Goal: Book appointment/travel/reservation

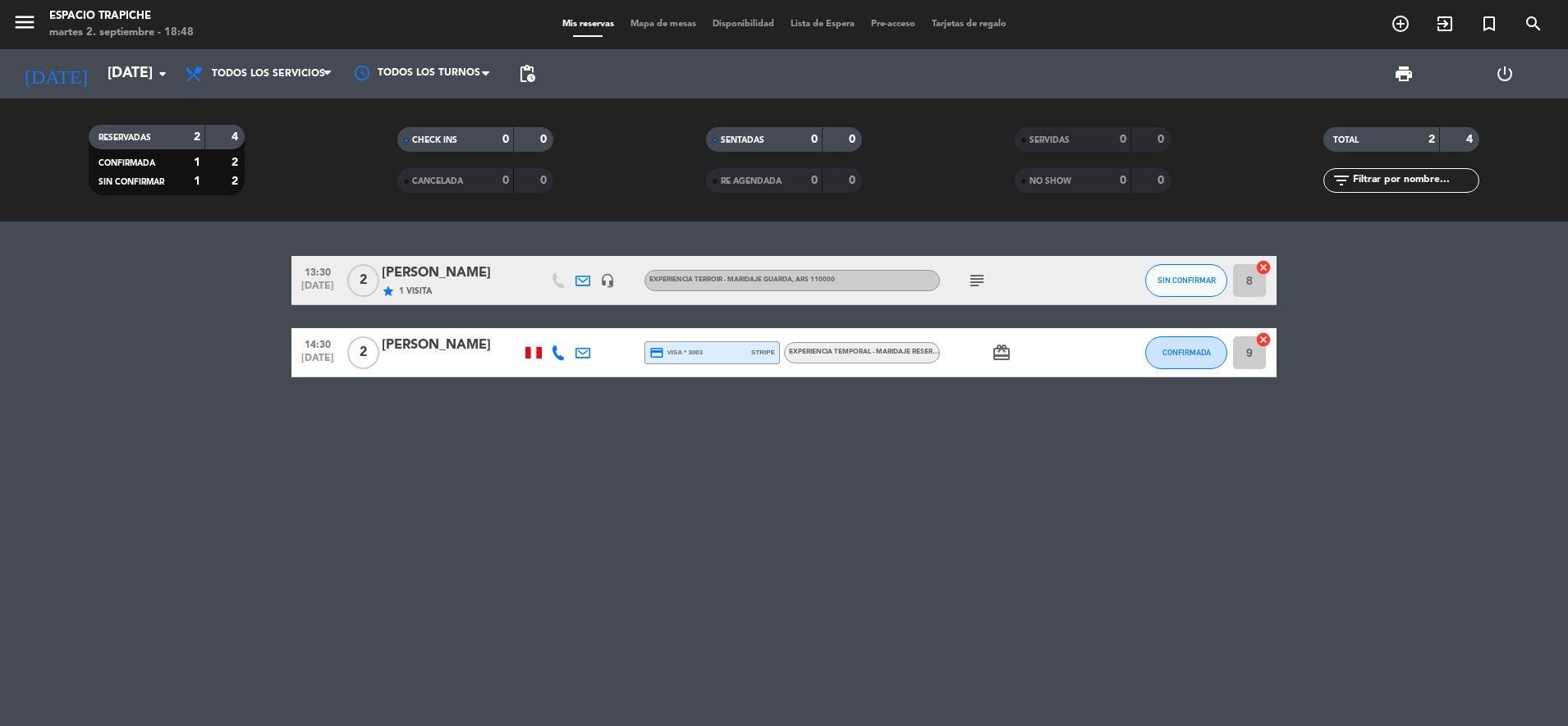
click at [404, 284] on span "1 Visita" at bounding box center [415, 291] width 33 height 13
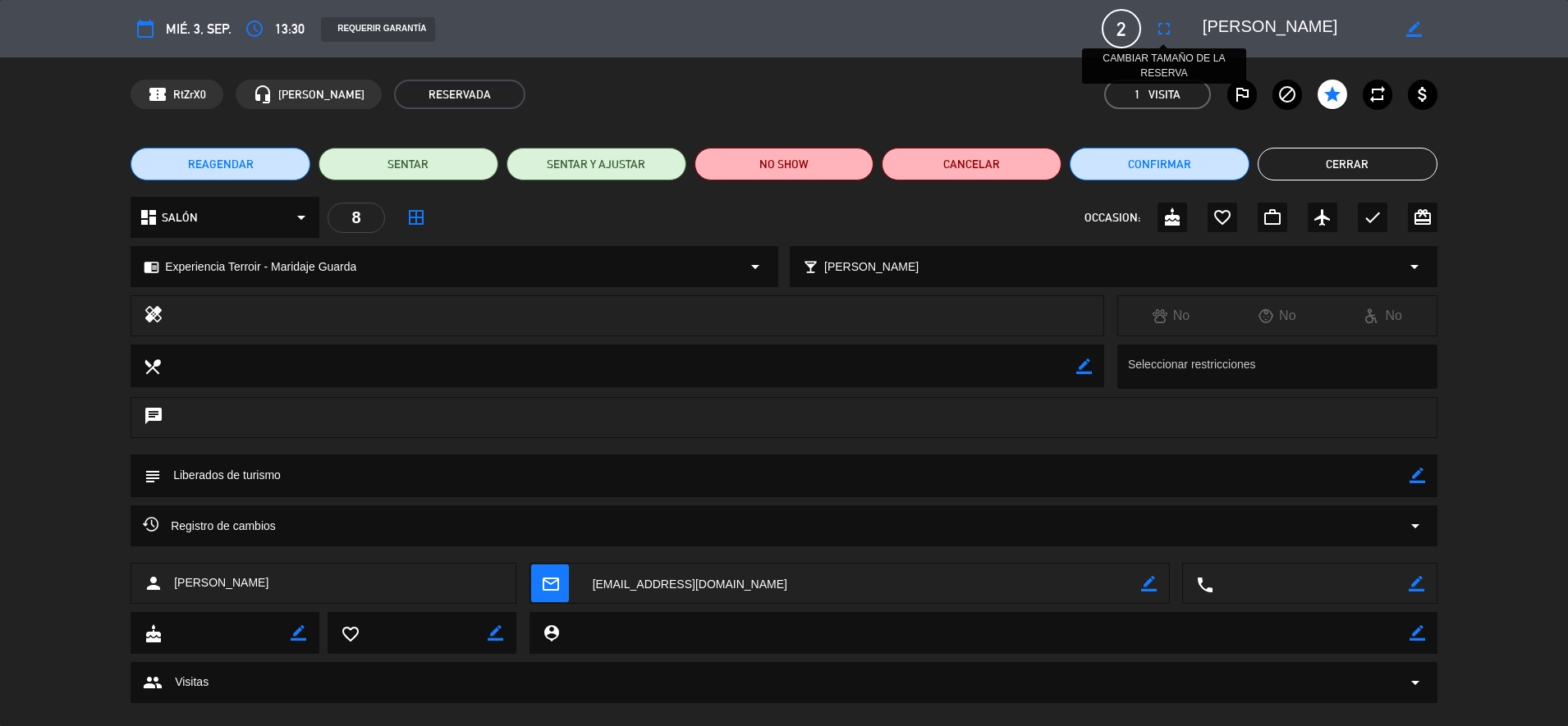
click at [1163, 23] on icon "fullscreen" at bounding box center [1163, 28] width 20 height 20
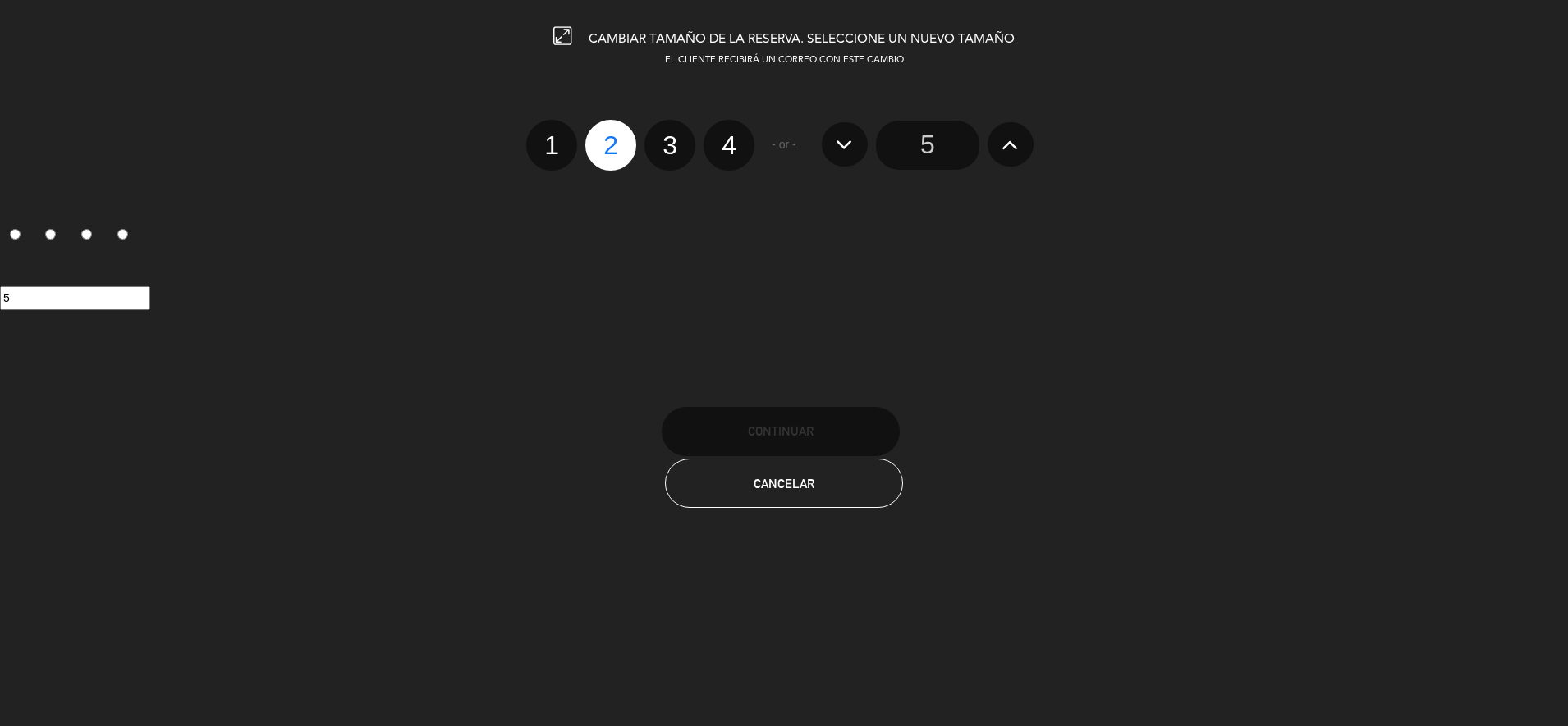
click at [671, 151] on label "3" at bounding box center [670, 145] width 51 height 51
click at [671, 137] on input "3" at bounding box center [667, 130] width 10 height 10
radio input "true"
radio input "false"
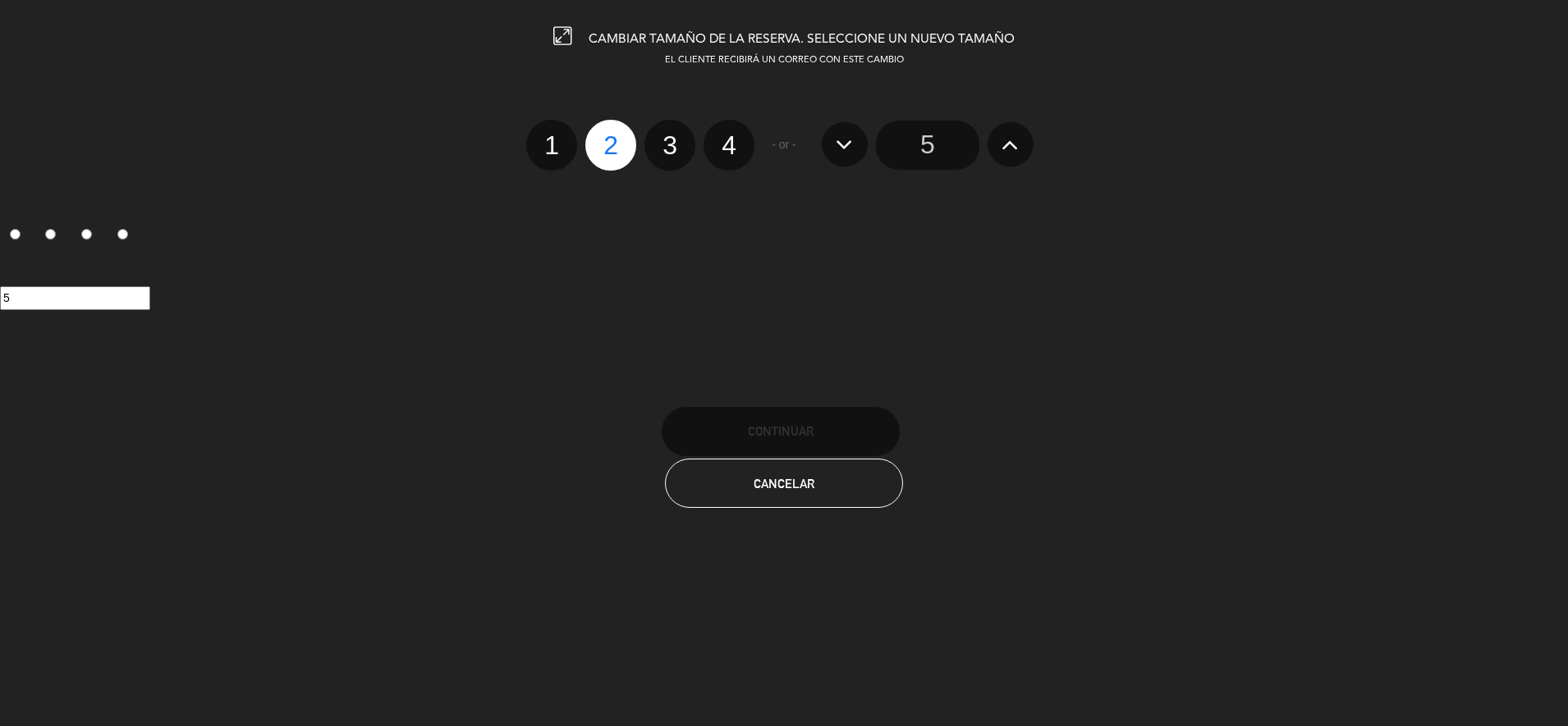
radio input "false"
radio input "true"
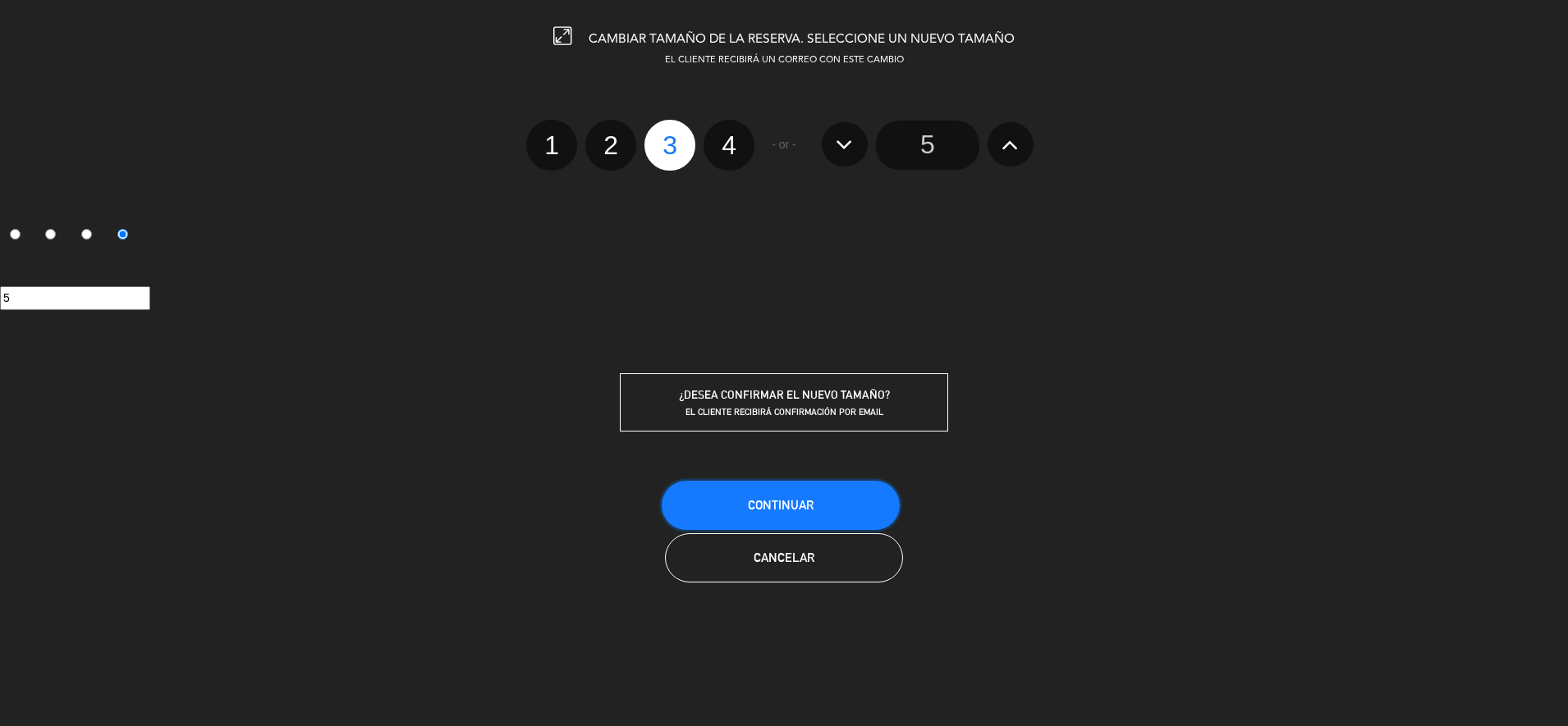
click at [807, 500] on span "Continuar" at bounding box center [781, 505] width 66 height 14
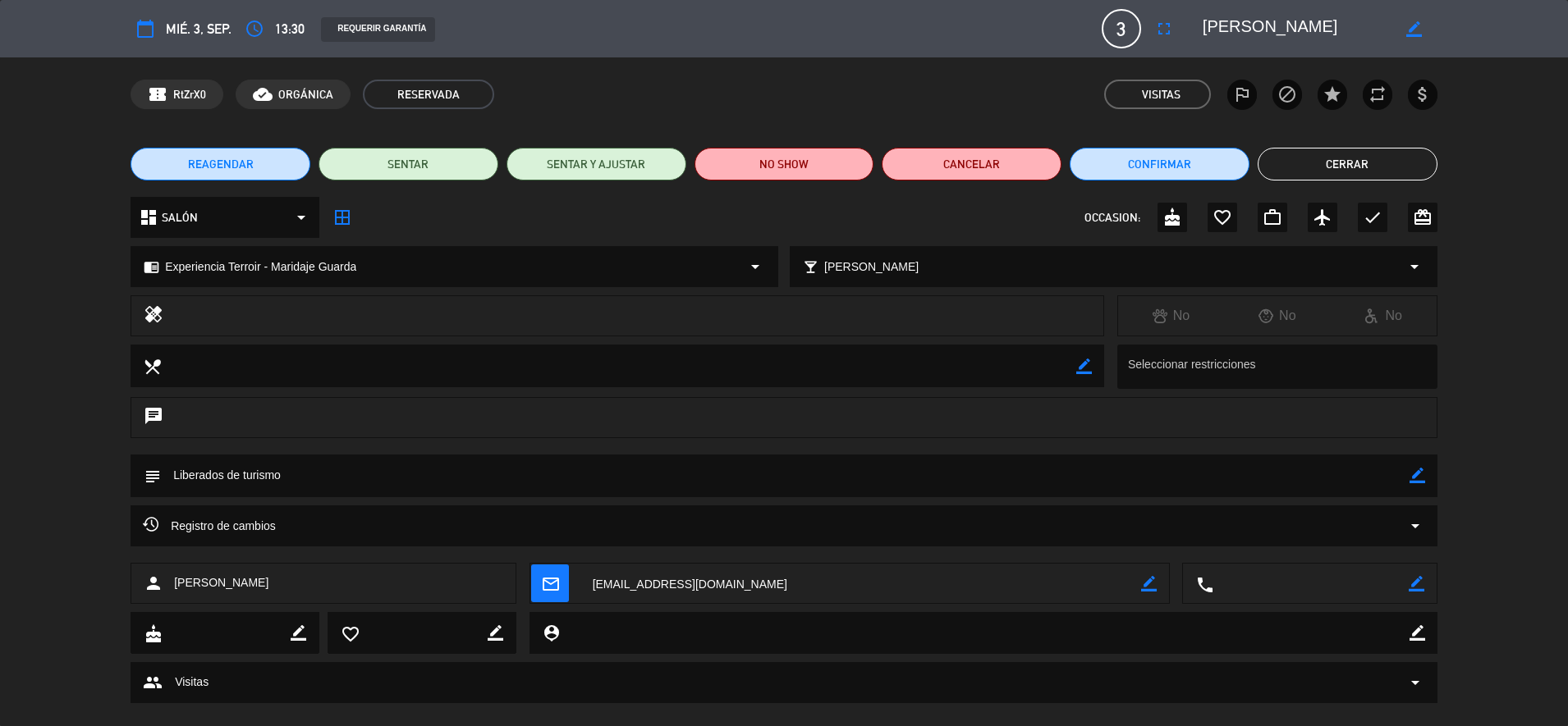
click at [1421, 477] on icon "border_color" at bounding box center [1417, 476] width 16 height 16
click at [1351, 483] on textarea at bounding box center [785, 476] width 1249 height 41
type textarea "Liberados de turismo - [PERSON_NAME] de MKT y [PERSON_NAME]"
click at [1418, 472] on icon at bounding box center [1417, 476] width 16 height 16
click at [1356, 153] on button "Cerrar" at bounding box center [1347, 164] width 180 height 33
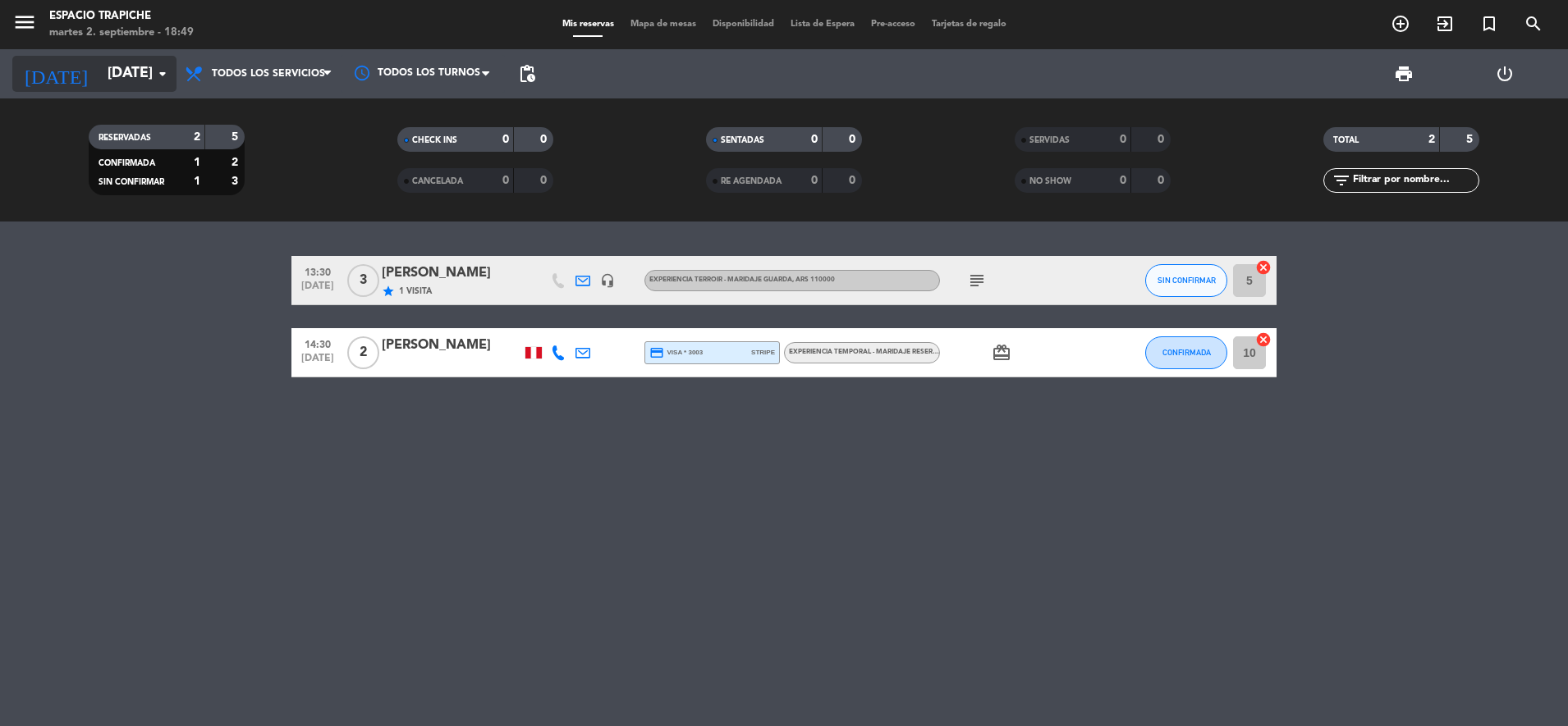
click at [103, 72] on input "[DATE]" at bounding box center [194, 73] width 190 height 33
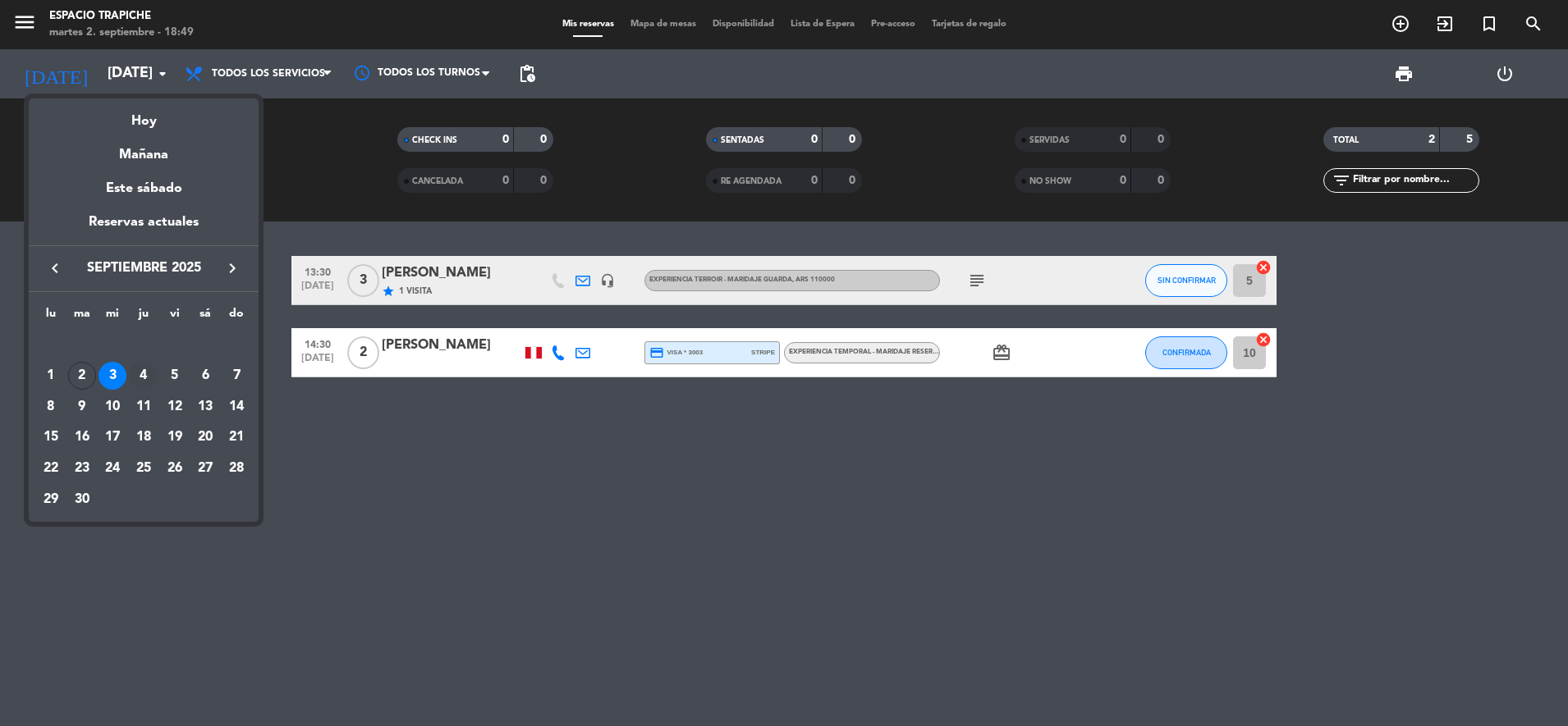
click at [141, 369] on div "4" at bounding box center [144, 376] width 28 height 28
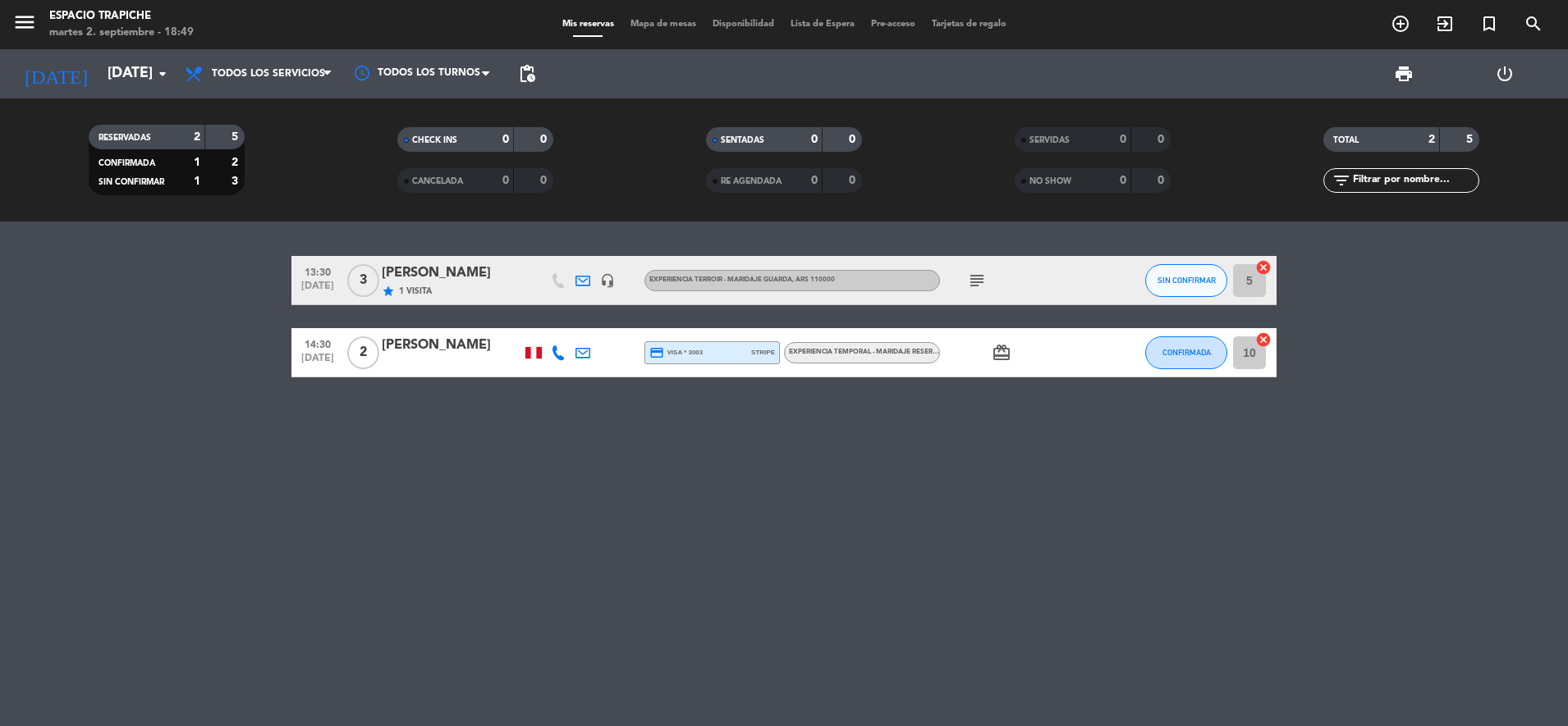
type input "[DEMOGRAPHIC_DATA][DATE]"
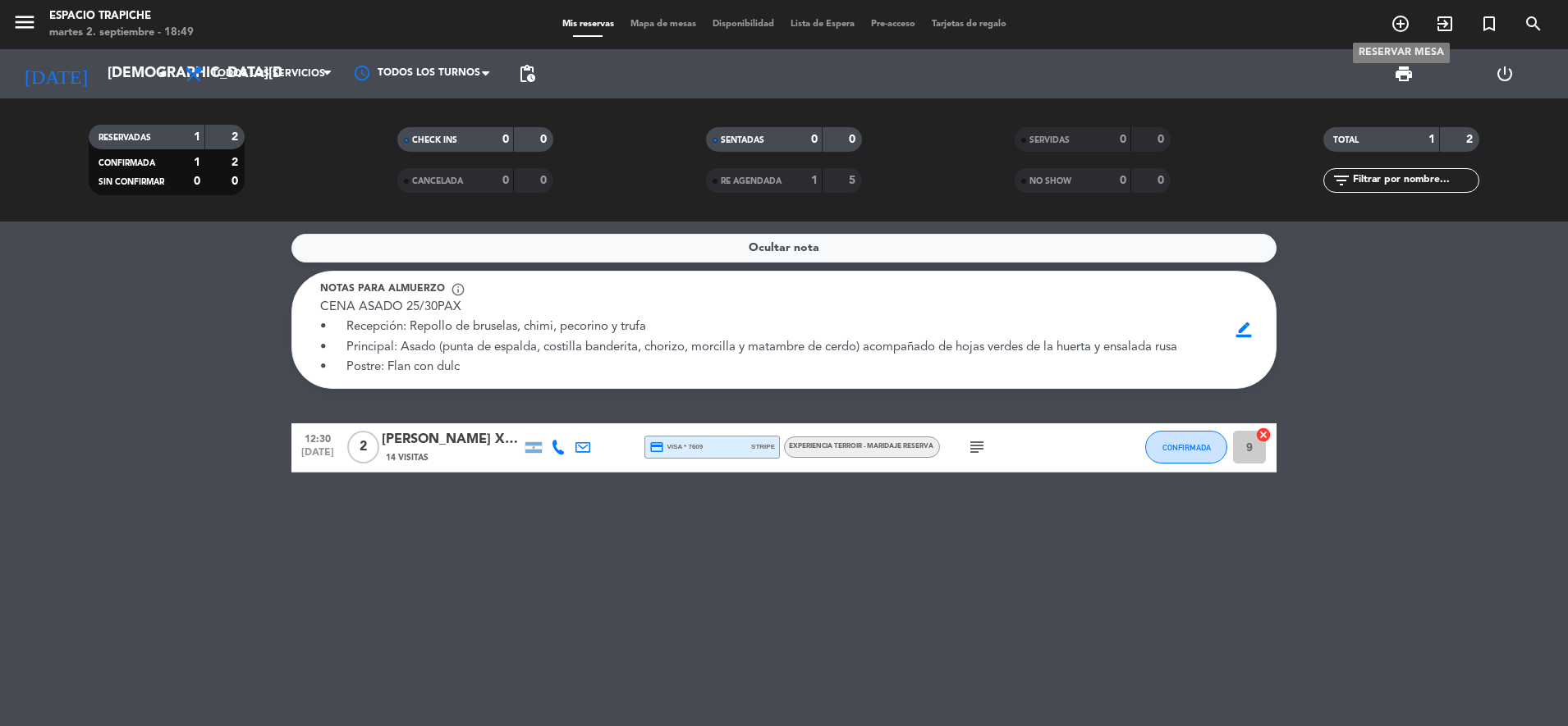
click at [1399, 14] on icon "add_circle_outline" at bounding box center [1399, 24] width 20 height 20
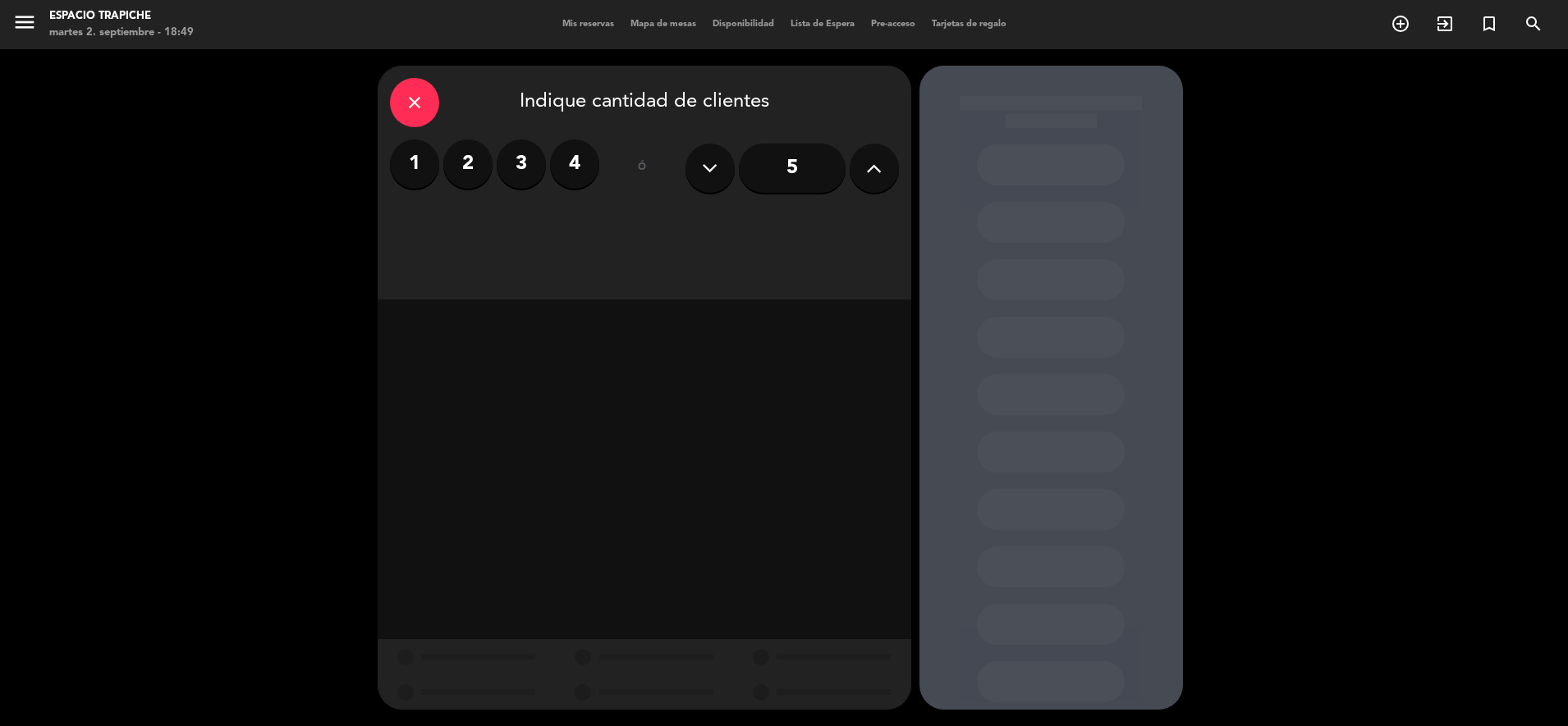
click at [568, 169] on label "4" at bounding box center [574, 164] width 49 height 49
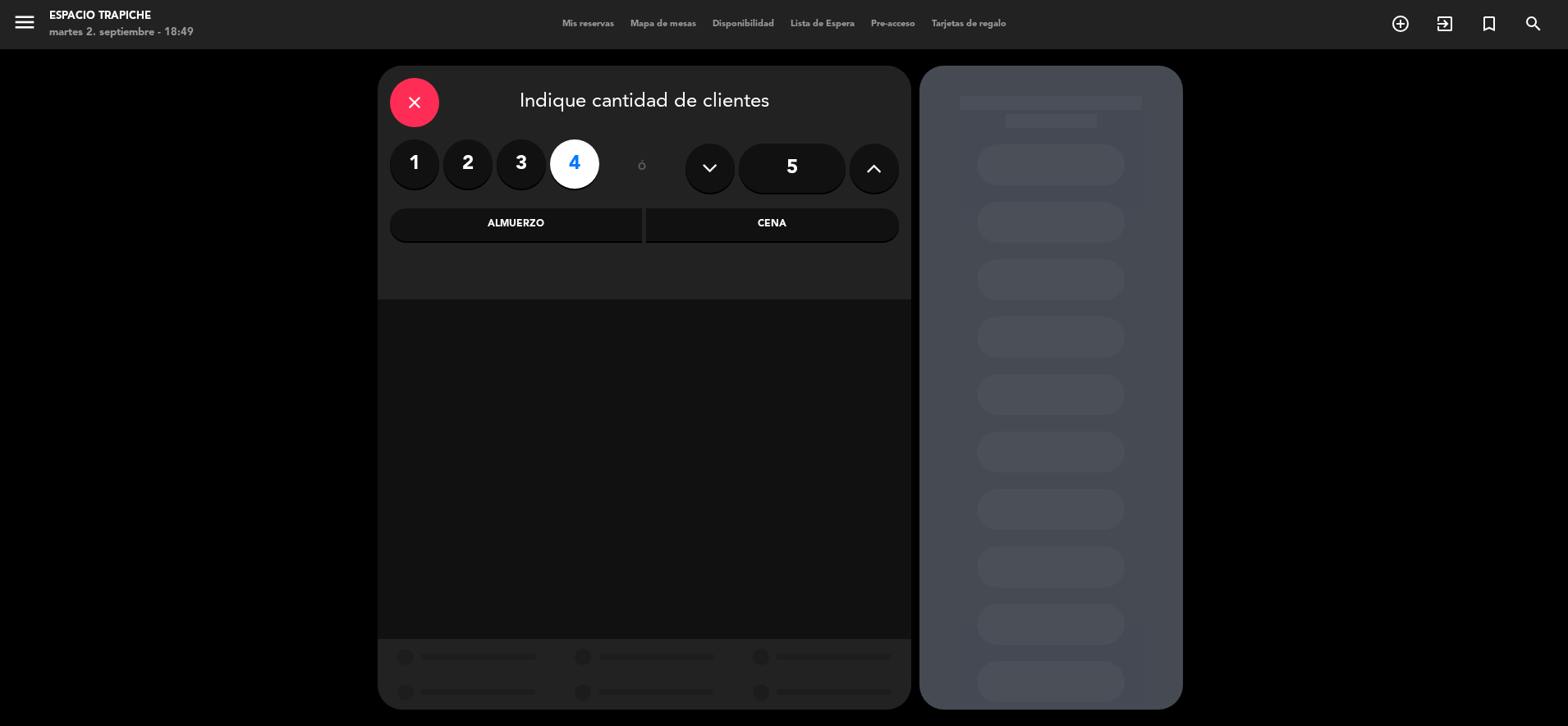
click at [596, 209] on div "Almuerzo" at bounding box center [516, 224] width 252 height 33
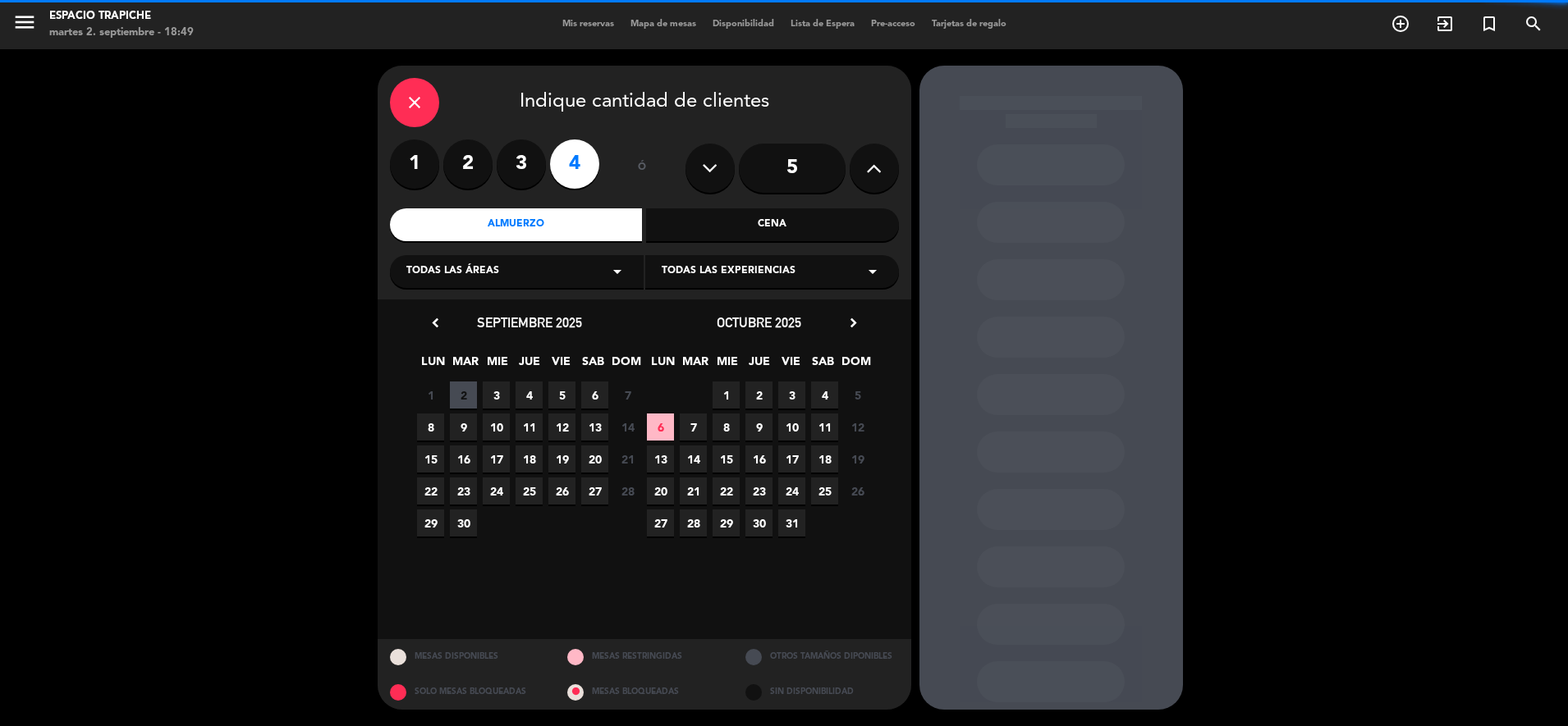
click at [719, 287] on div "Todas las experiencias arrow_drop_down" at bounding box center [771, 271] width 253 height 33
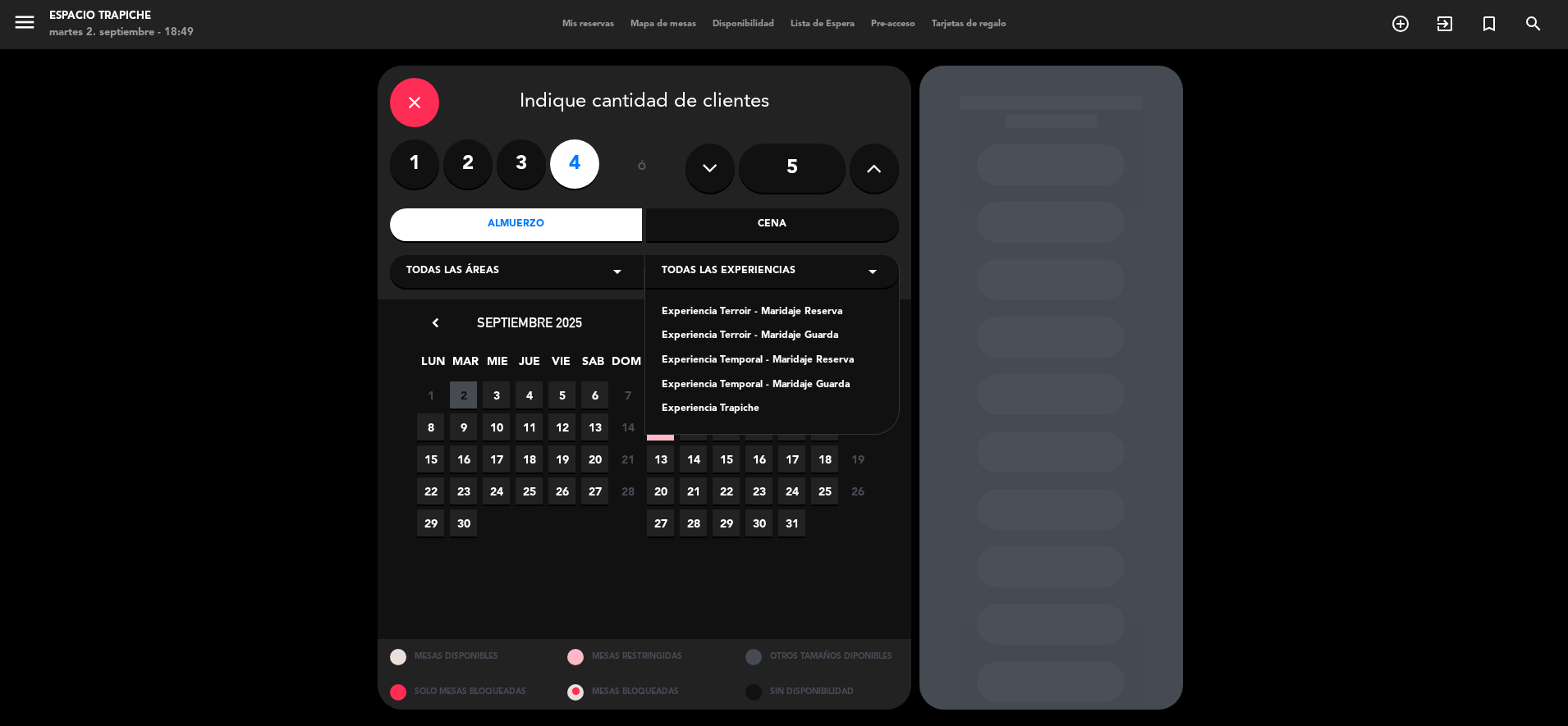
click at [713, 333] on div "Experiencia Terroir - Maridaje Guarda" at bounding box center [772, 336] width 220 height 16
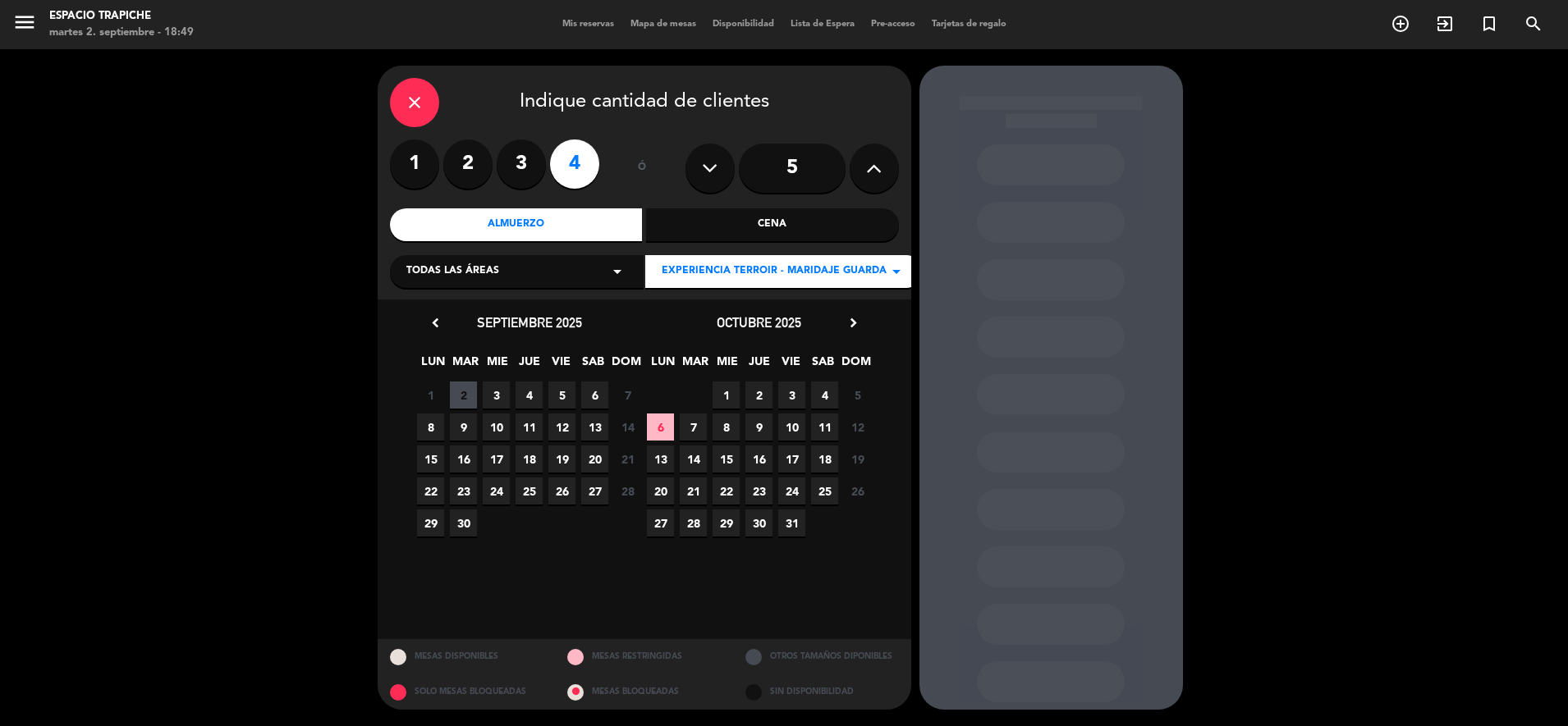
click at [527, 398] on span "4" at bounding box center [528, 395] width 27 height 27
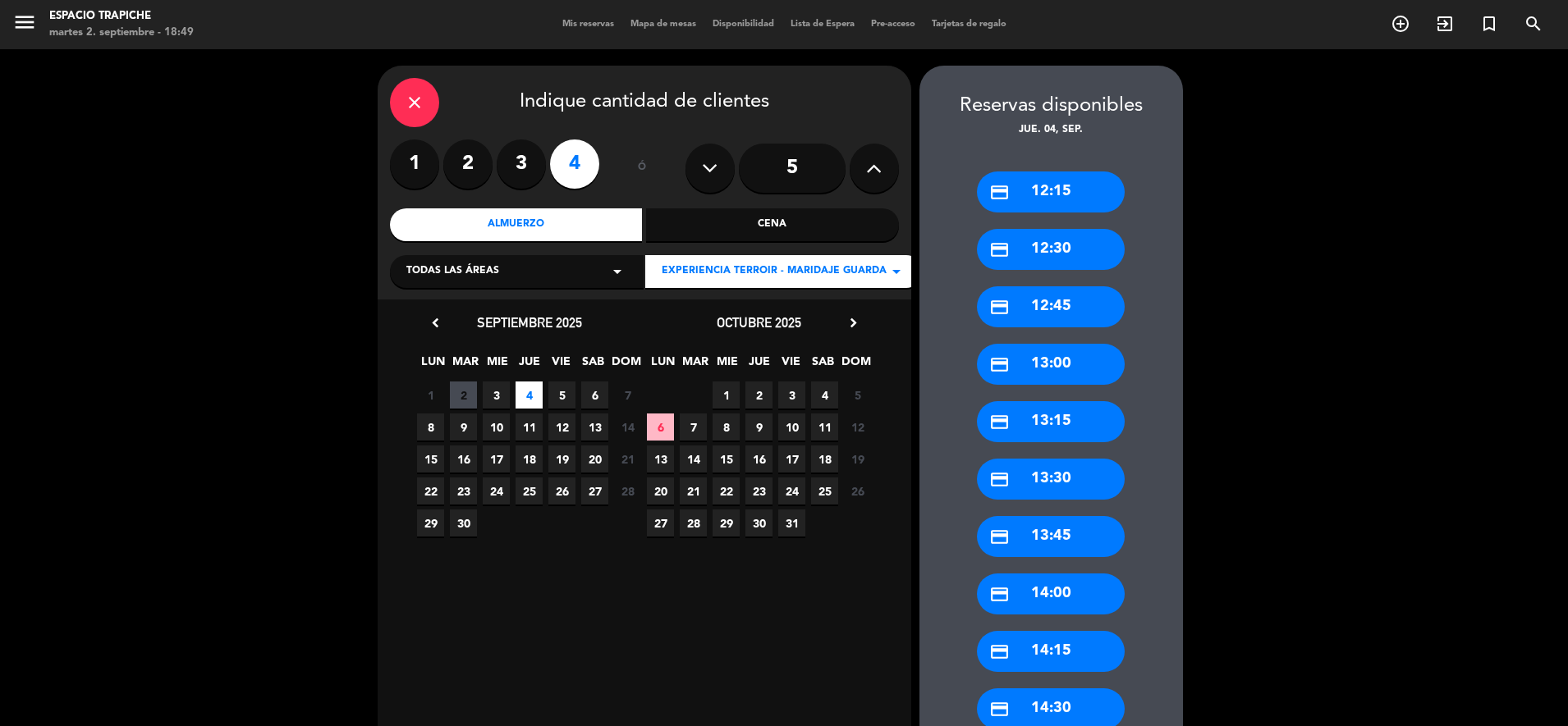
click at [1096, 595] on div "credit_card 14:00" at bounding box center [1050, 594] width 148 height 41
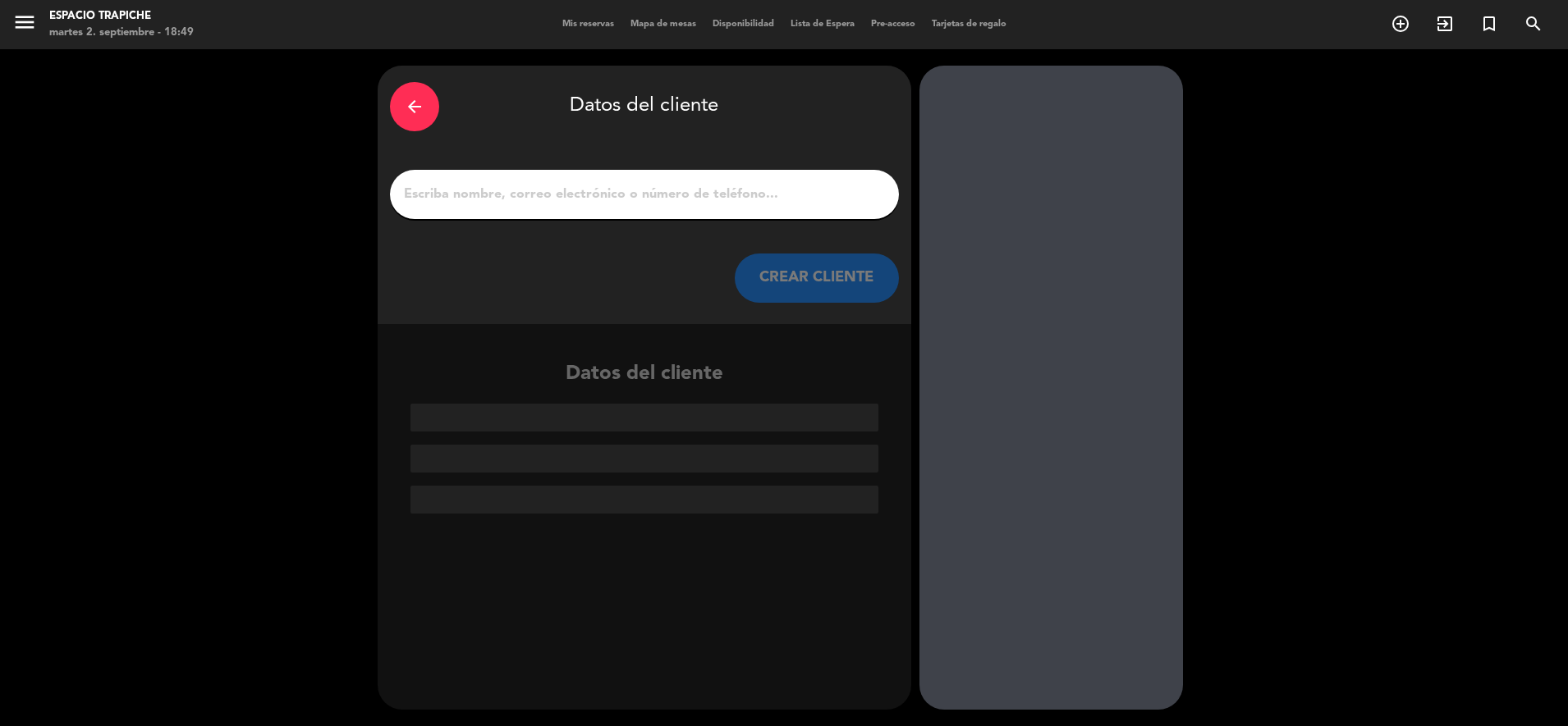
click at [462, 186] on input "1" at bounding box center [644, 194] width 484 height 23
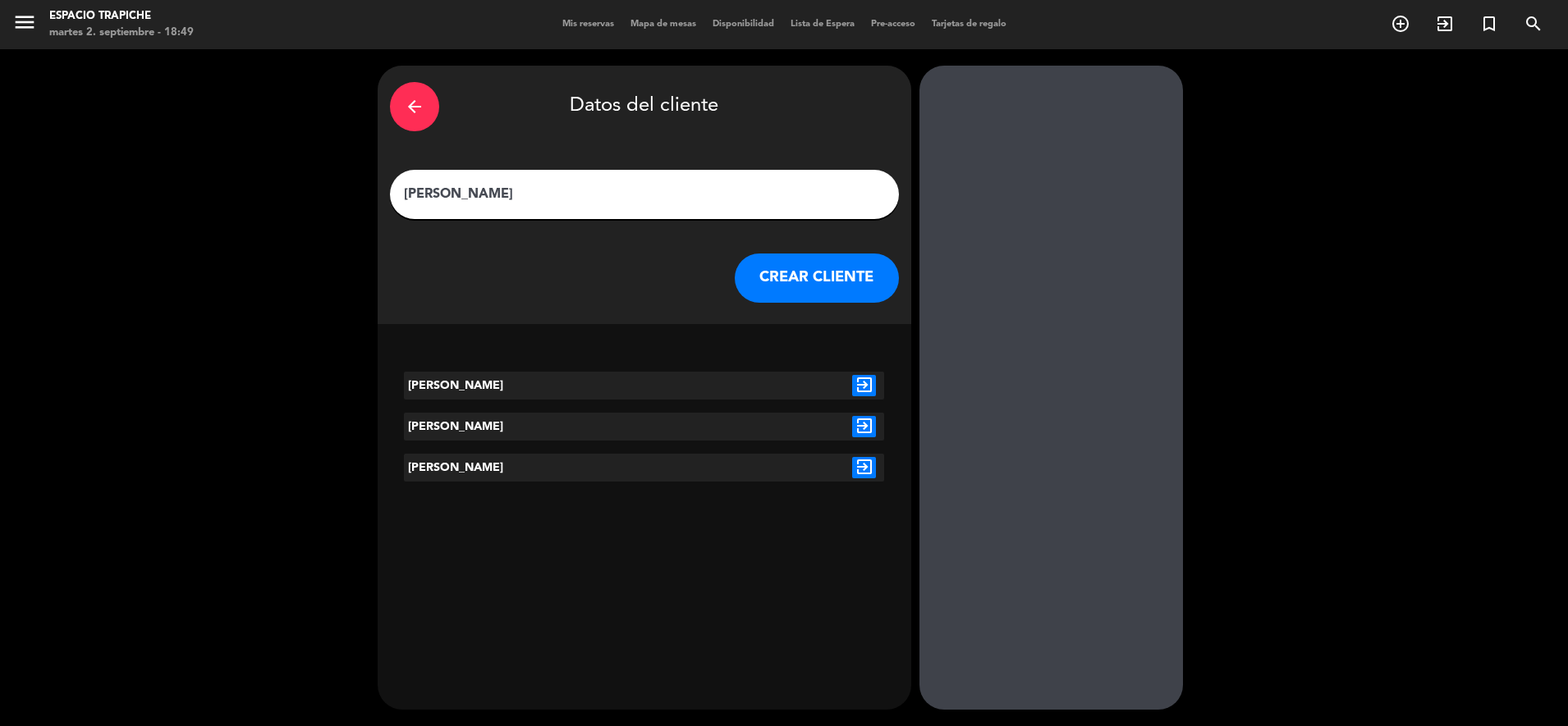
type input "[PERSON_NAME]"
click at [863, 428] on icon "exit_to_app" at bounding box center [864, 427] width 24 height 22
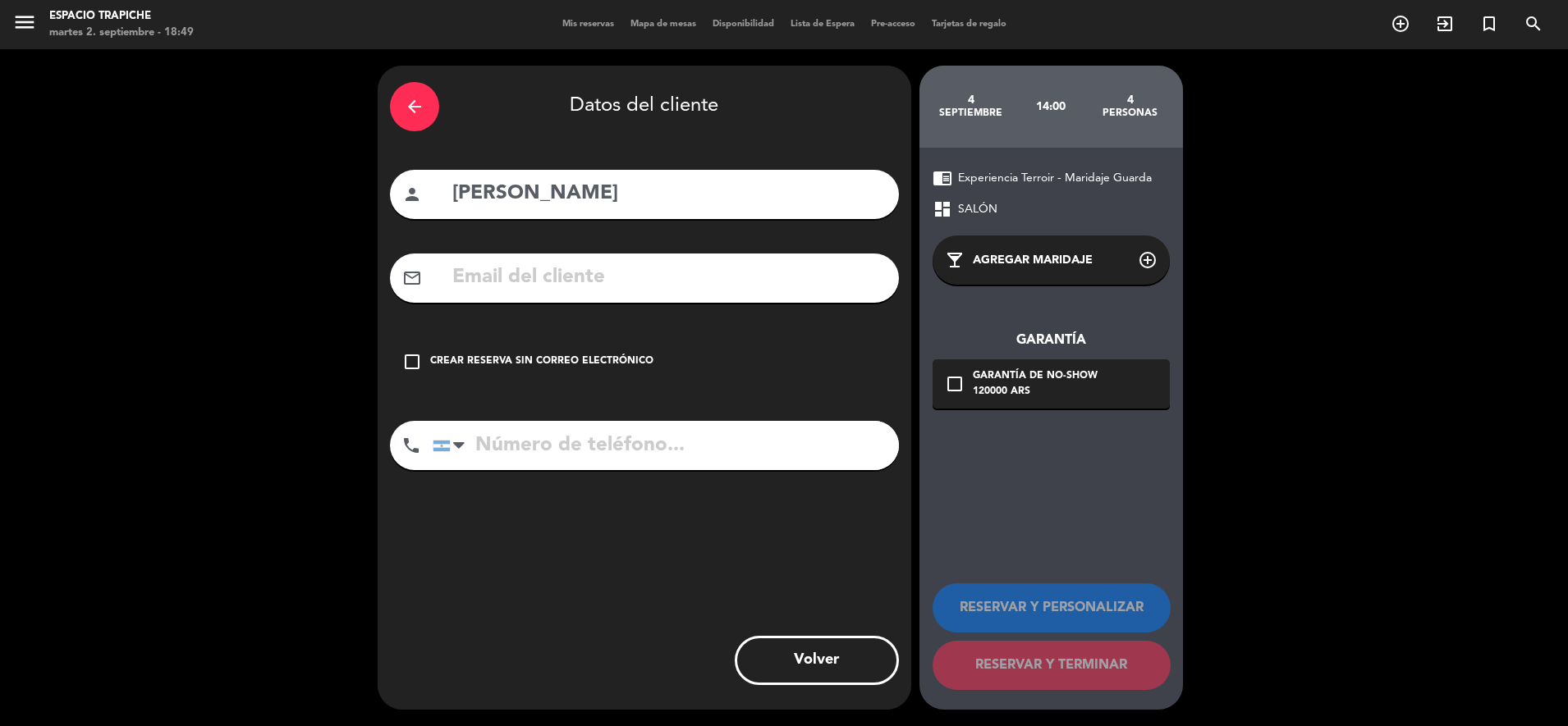
click at [674, 268] on input "text" at bounding box center [669, 278] width 436 height 34
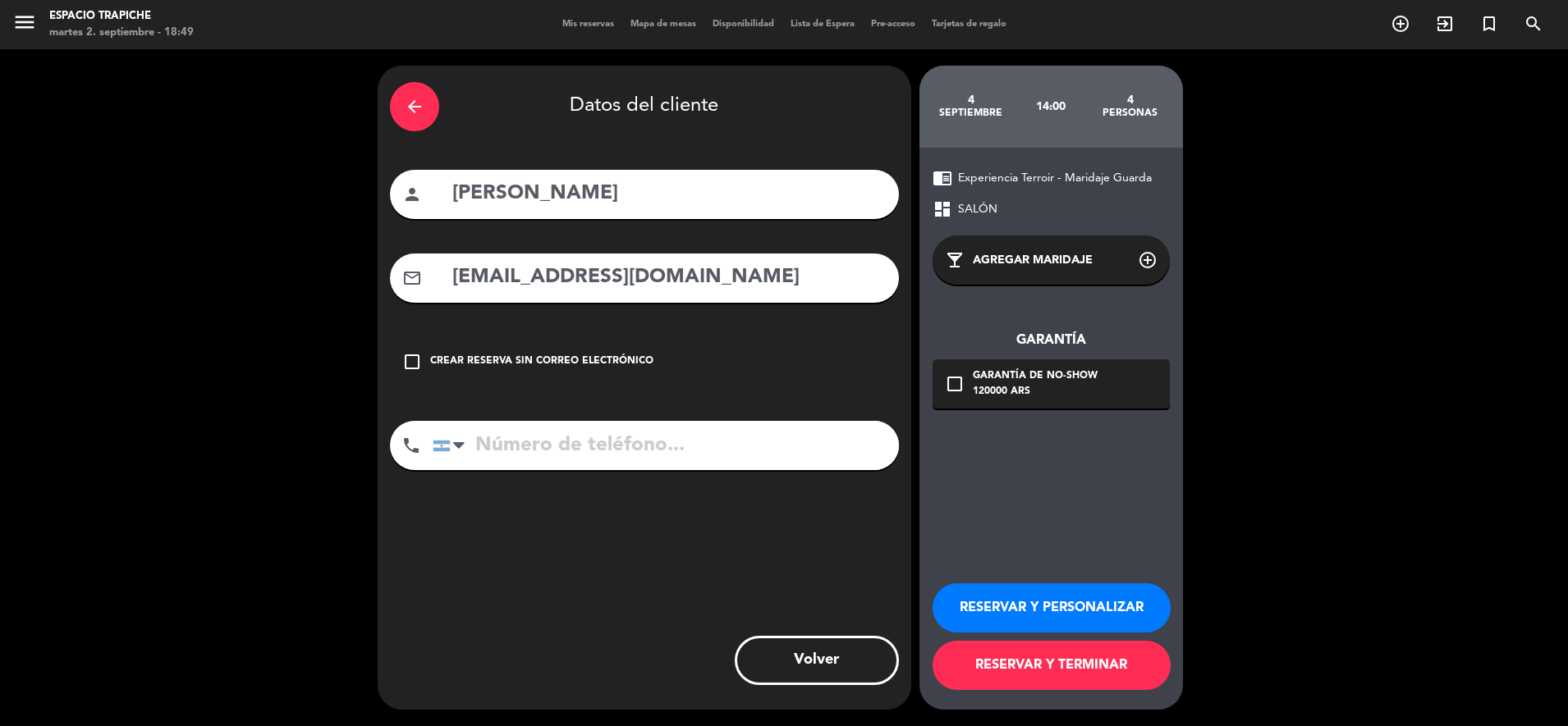
type input "[PERSON_NAME][EMAIL_ADDRESS][DOMAIN_NAME]"
click at [832, 282] on input "[PERSON_NAME][EMAIL_ADDRESS][DOMAIN_NAME]" at bounding box center [669, 278] width 436 height 34
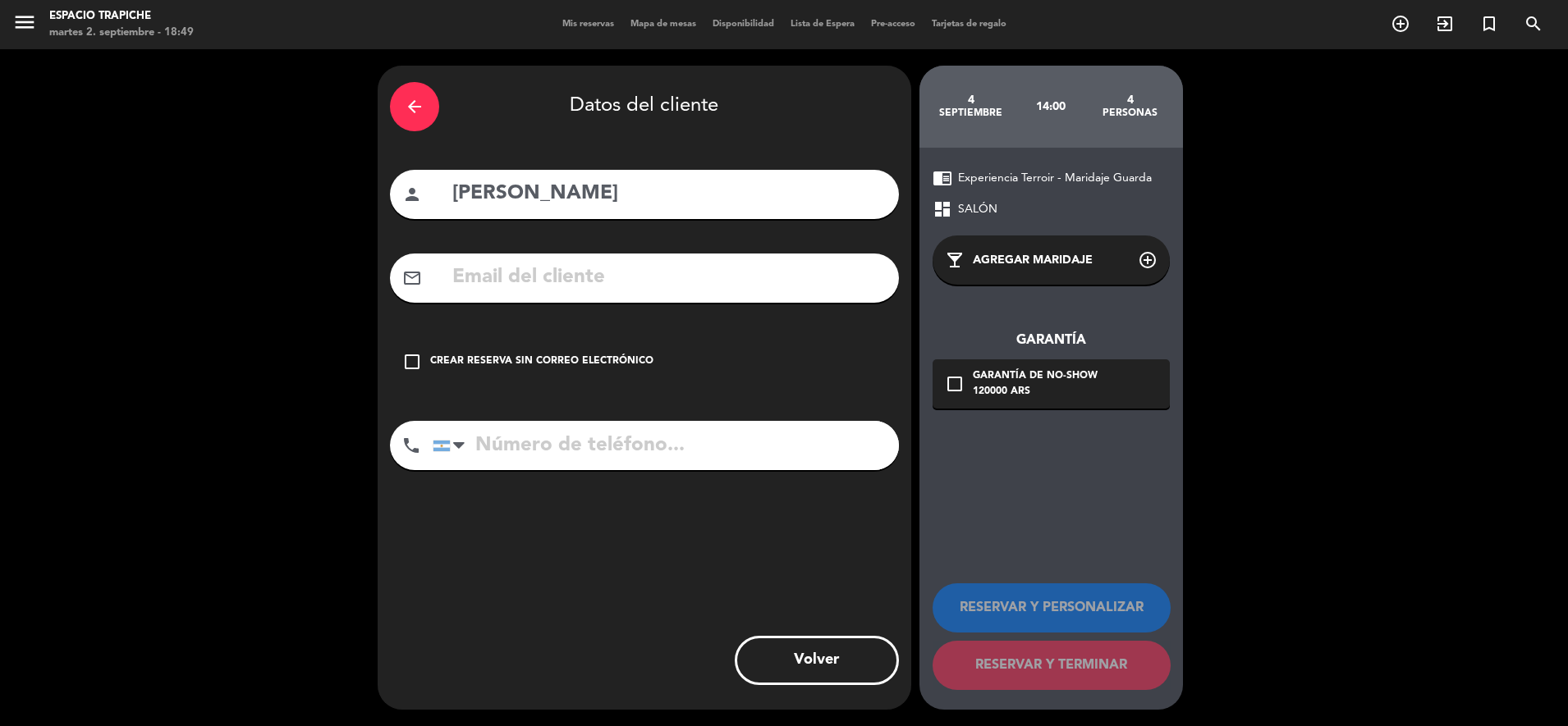
click at [745, 272] on input "text" at bounding box center [669, 278] width 436 height 34
type input "[EMAIL_ADDRESS][DOMAIN_NAME]"
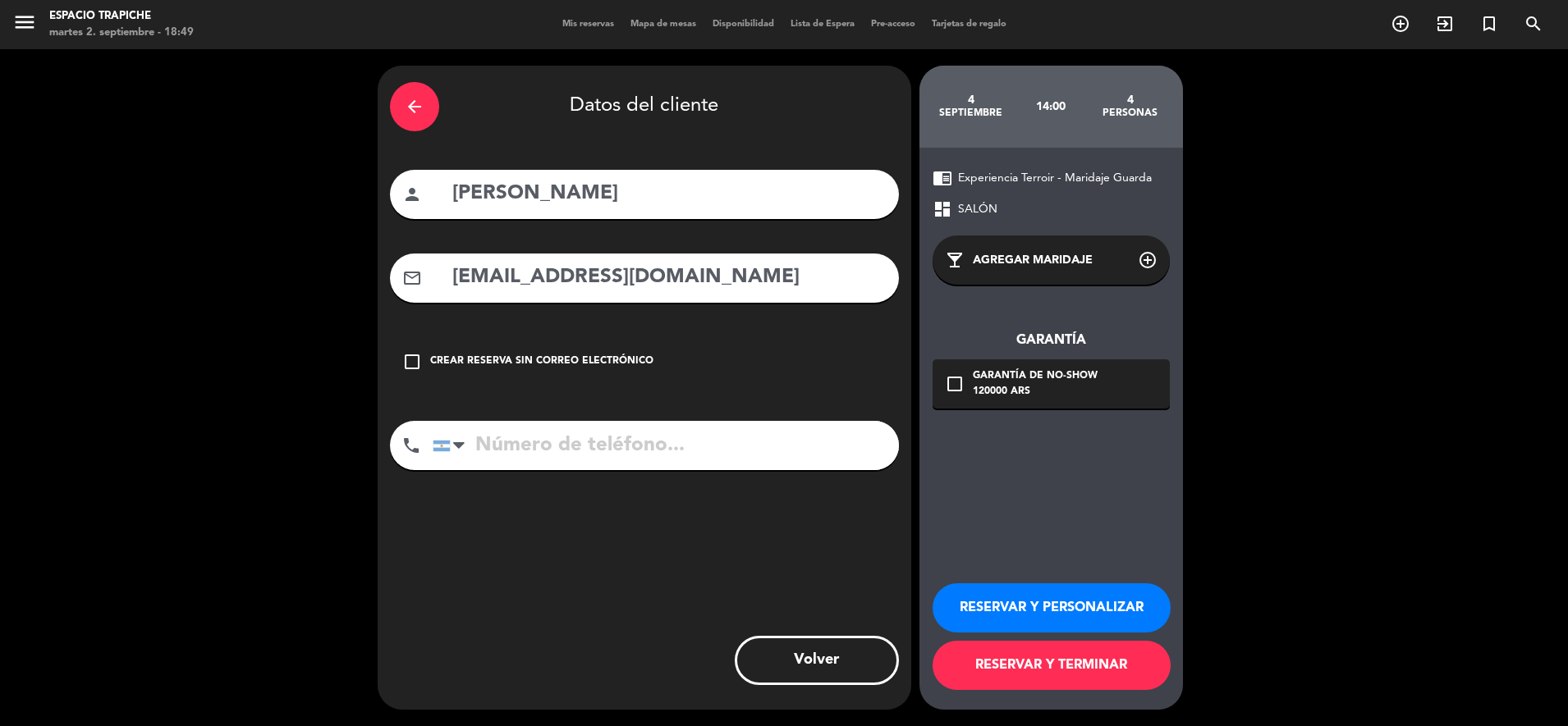
click at [1084, 596] on button "RESERVAR Y PERSONALIZAR" at bounding box center [1051, 608] width 238 height 49
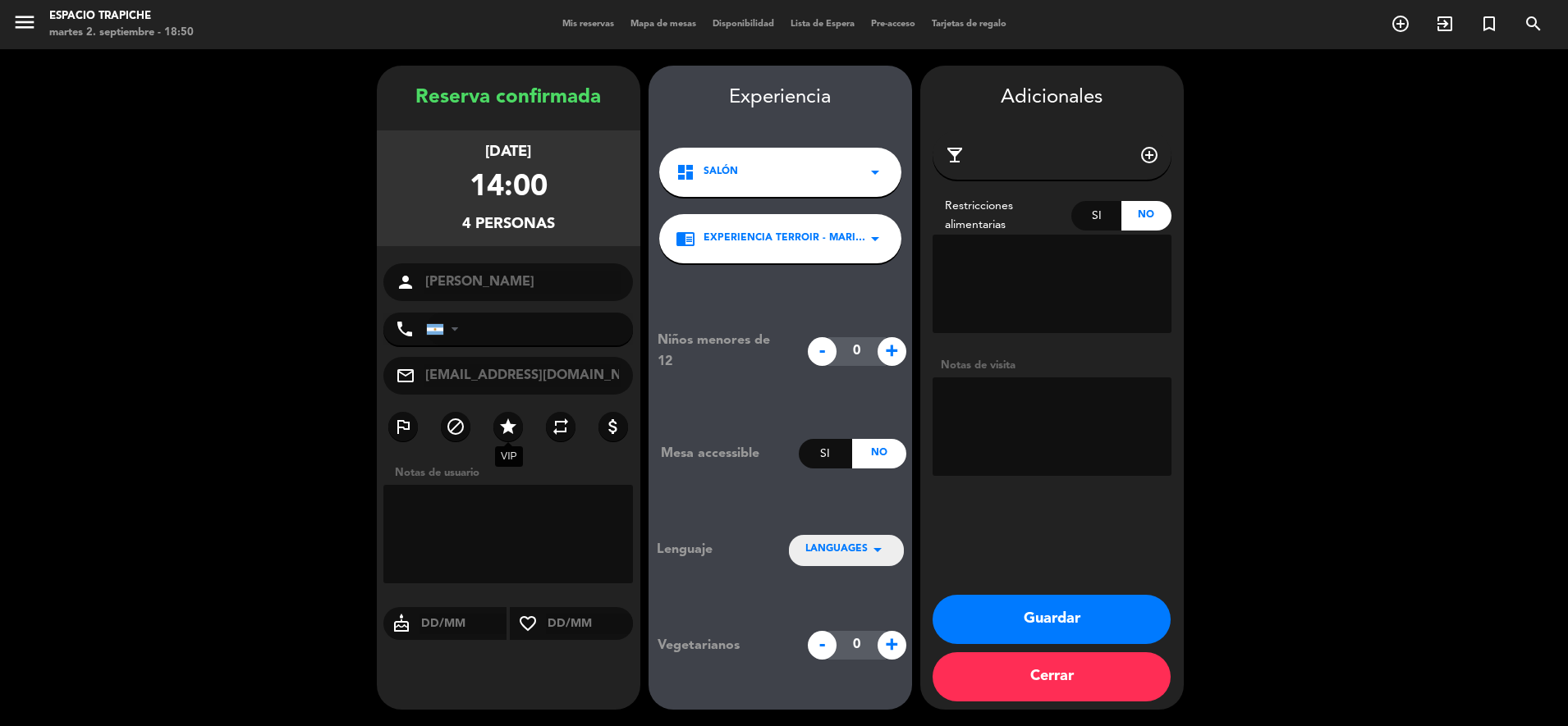
click at [518, 431] on label "star" at bounding box center [508, 427] width 29 height 29
click at [1017, 414] on textarea at bounding box center [1052, 427] width 239 height 99
type textarea "2 liberados de turismo + 2 de [GEOGRAPHIC_DATA]"
click at [1070, 620] on button "Guardar" at bounding box center [1051, 620] width 238 height 49
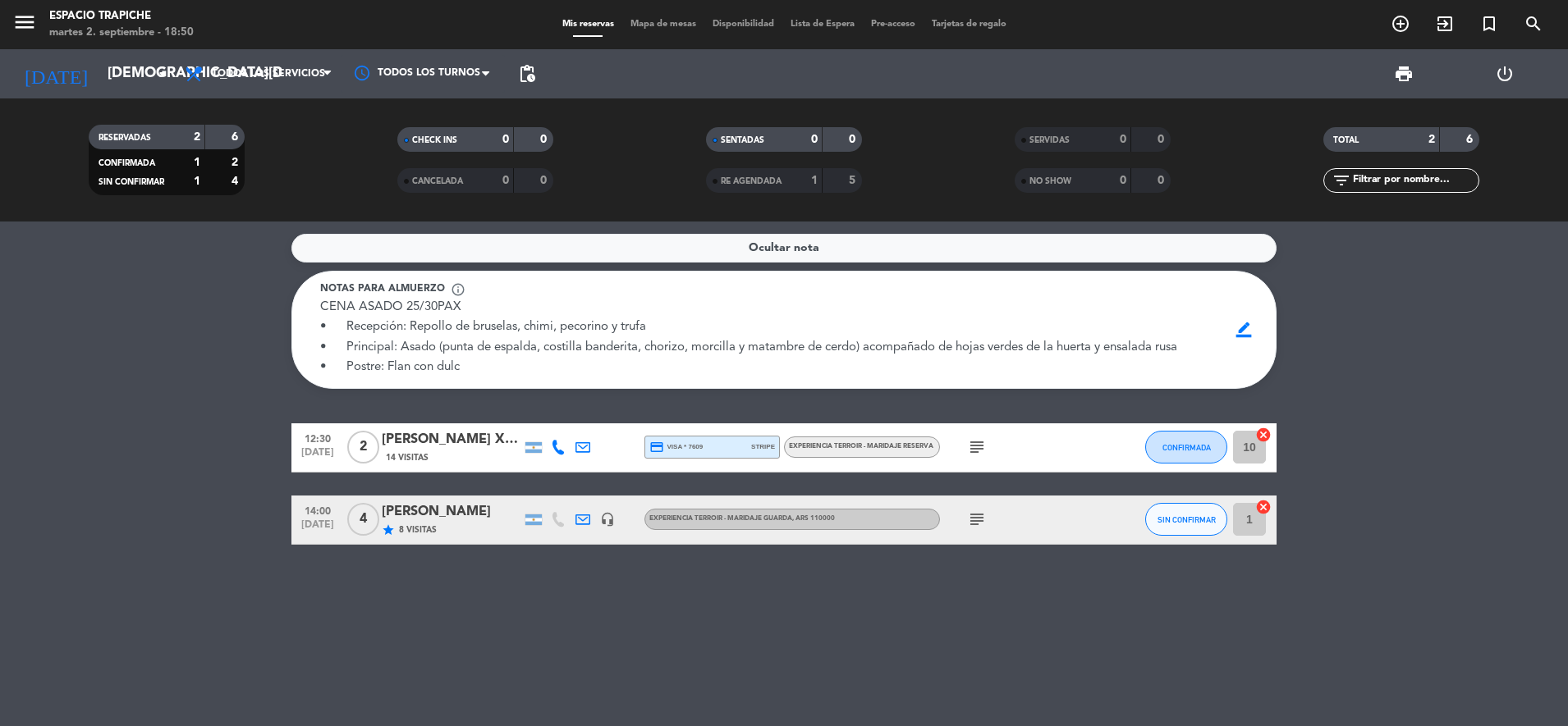
click at [975, 442] on icon "subject" at bounding box center [977, 447] width 20 height 20
click at [436, 506] on div "[PERSON_NAME]" at bounding box center [451, 512] width 139 height 22
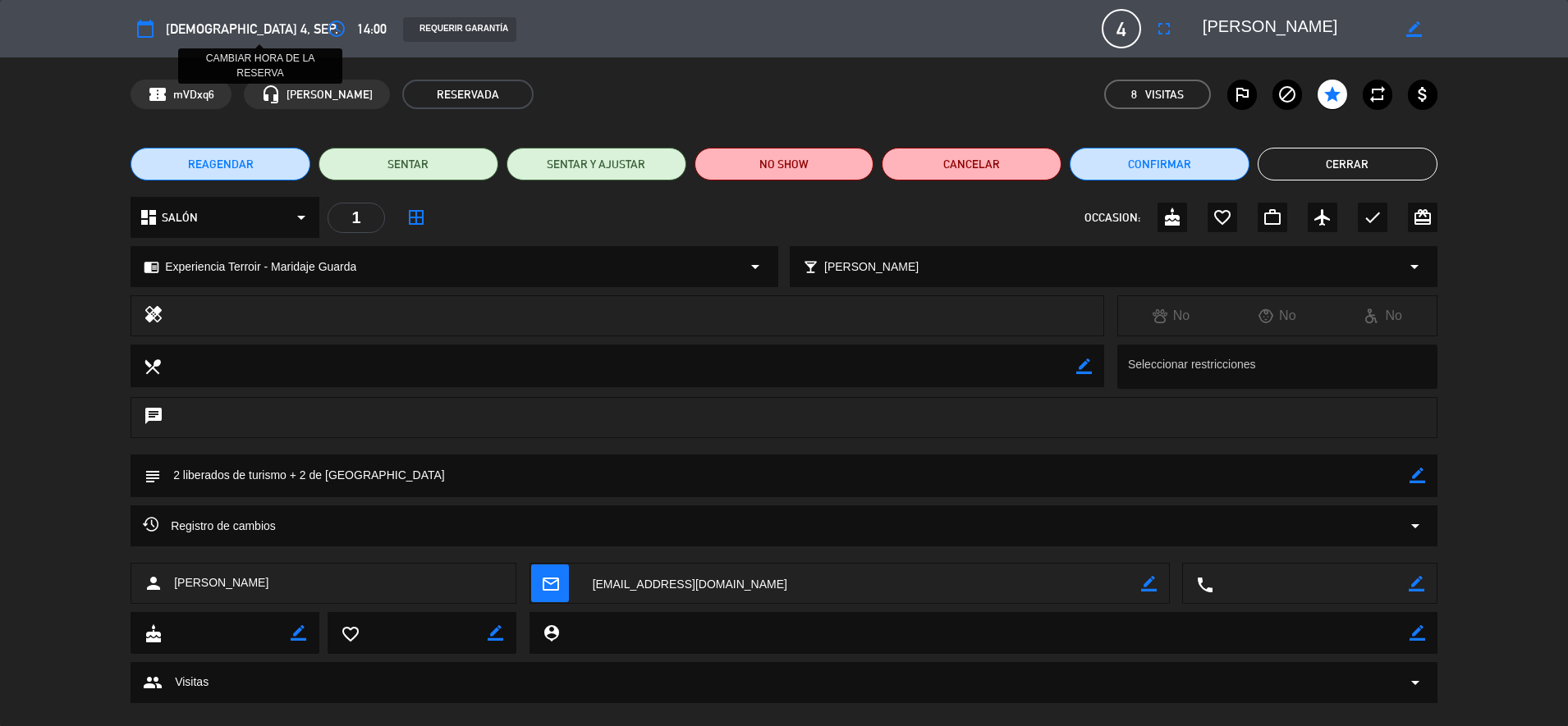
click at [327, 31] on icon "access_time" at bounding box center [336, 28] width 20 height 20
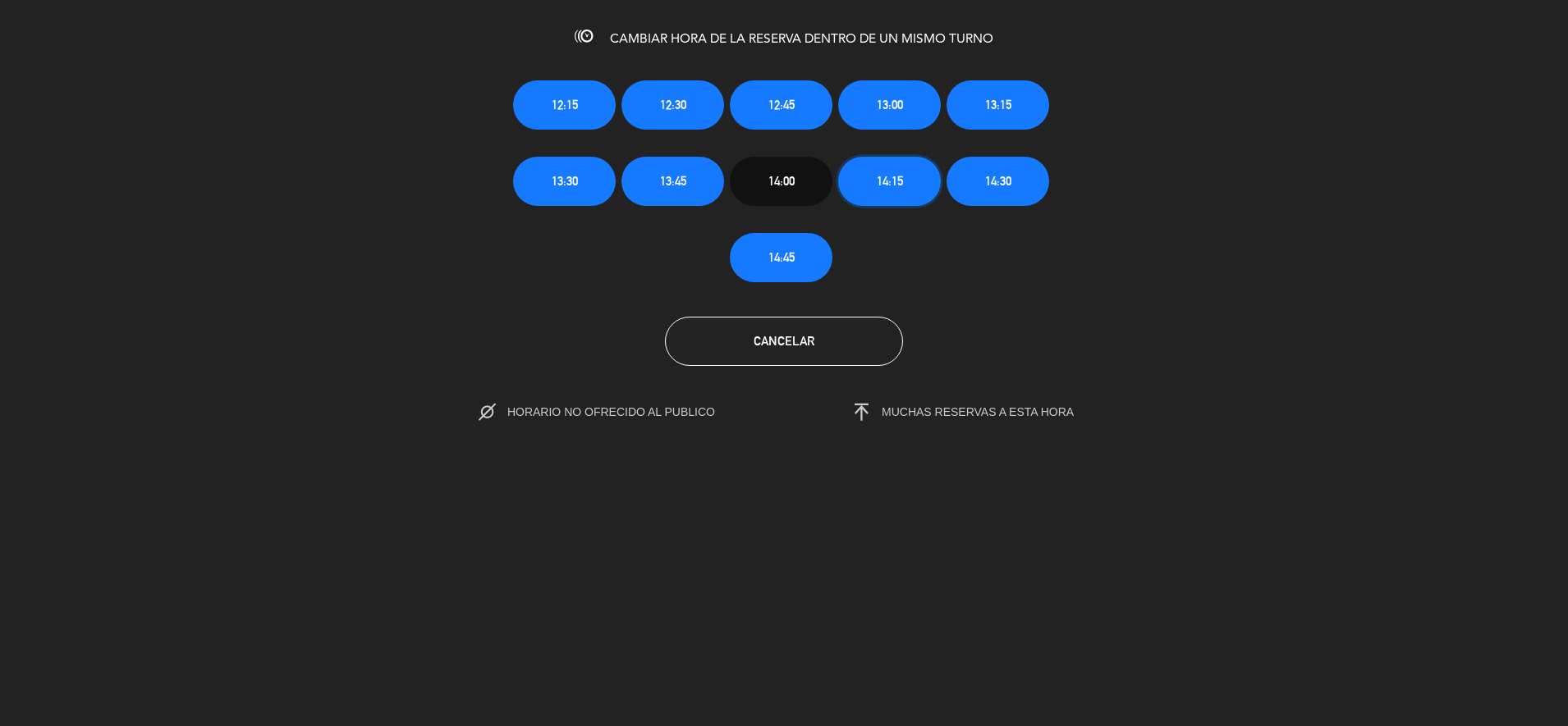
click at [901, 186] on span "14:15" at bounding box center [890, 181] width 26 height 19
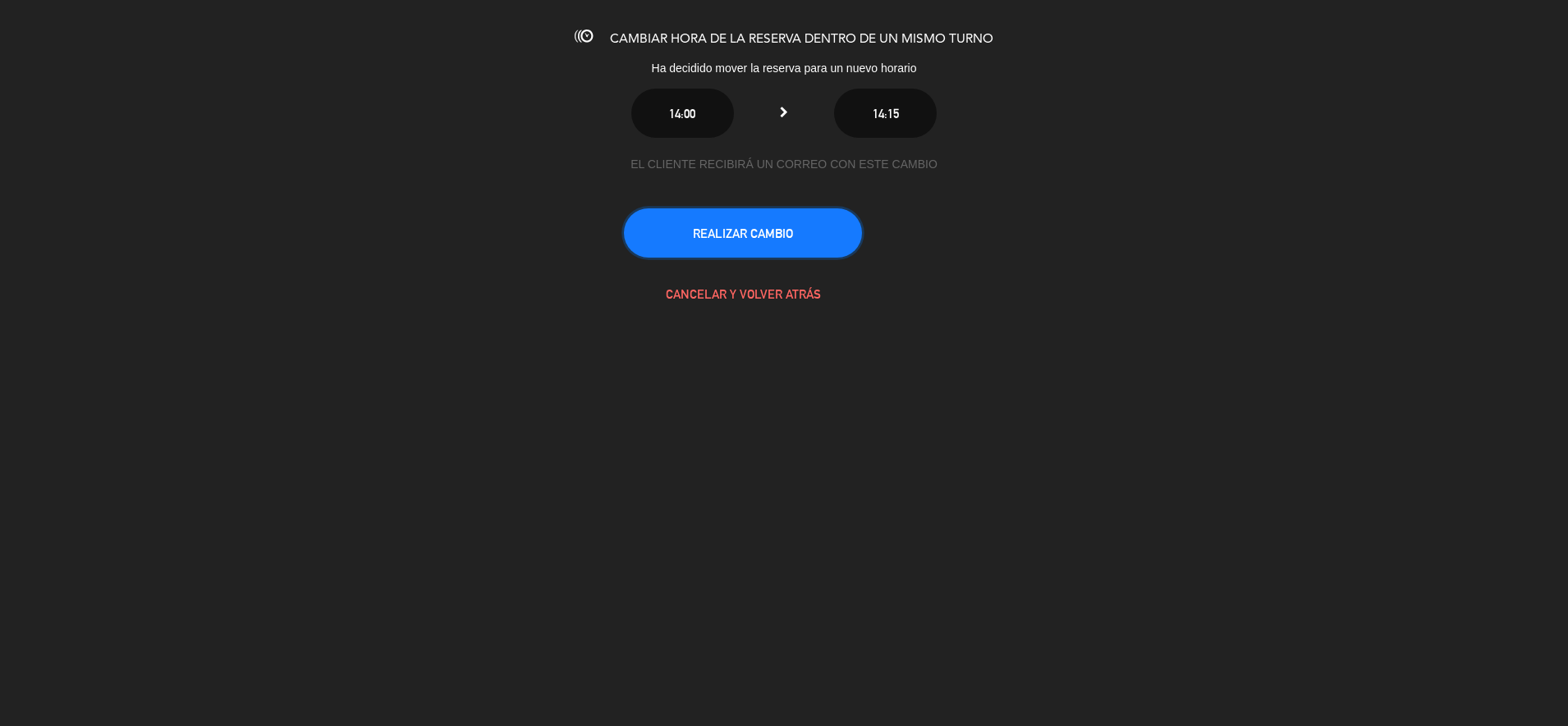
click at [832, 224] on button "REALIZAR CAMBIO" at bounding box center [742, 233] width 238 height 49
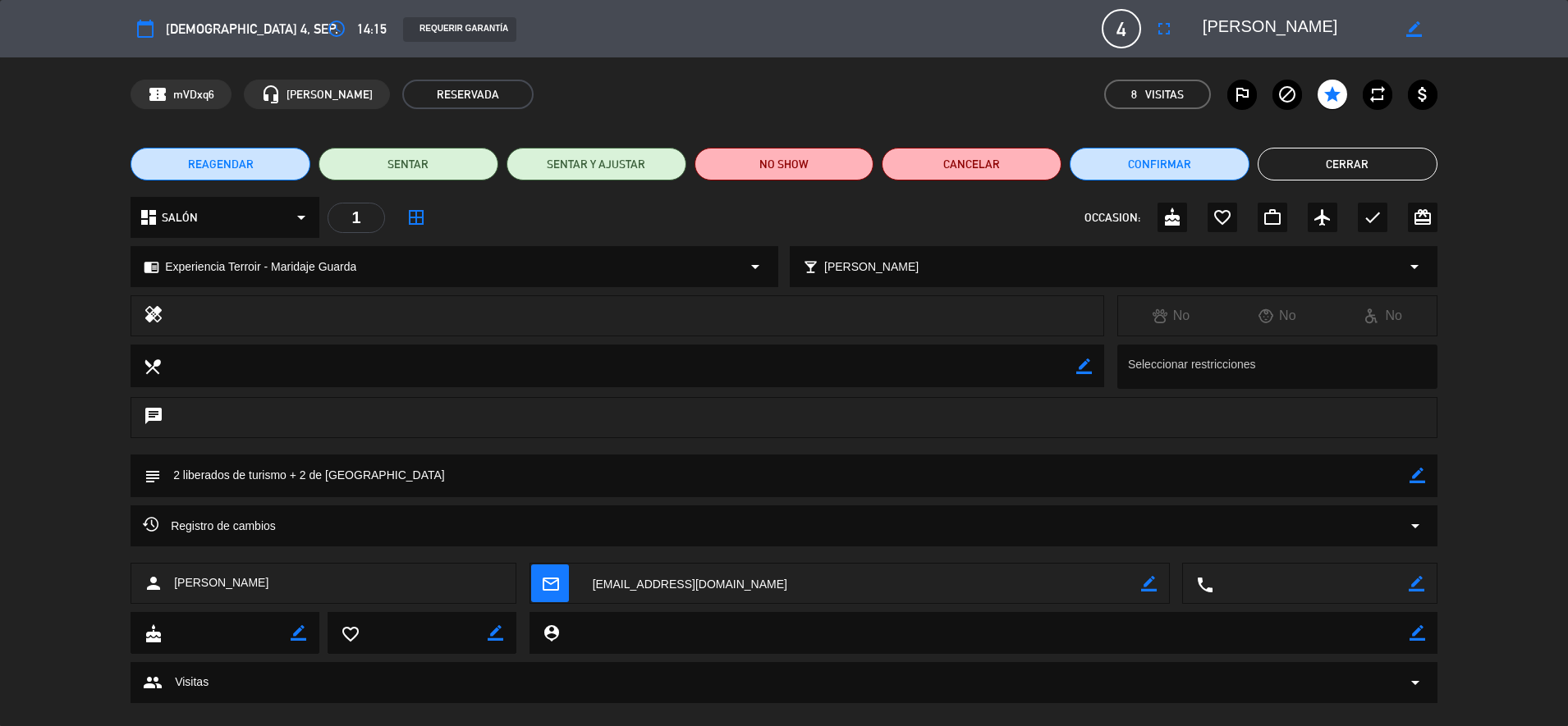
click at [1336, 195] on div "REAGENDAR SENTAR SENTAR Y AJUSTAR NO SHOW Cancelar Confirmar Cerrar" at bounding box center [784, 164] width 1568 height 66
click at [1337, 168] on button "Cerrar" at bounding box center [1347, 164] width 180 height 33
